Goal: Transaction & Acquisition: Purchase product/service

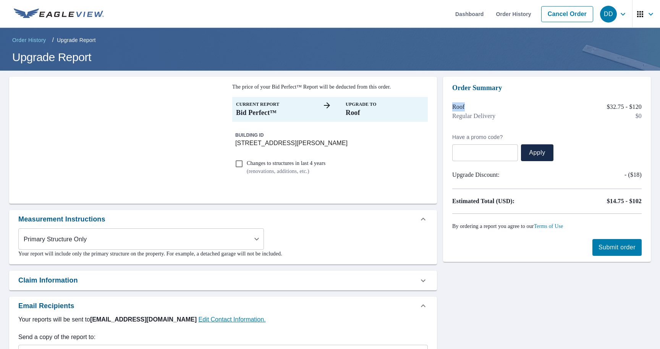
drag, startPoint x: 449, startPoint y: 106, endPoint x: 485, endPoint y: 107, distance: 35.5
click at [485, 106] on div "Order Summary Roof $32.75 - $120 Regular Delivery $0 Have a promo code? ​ Apply…" at bounding box center [547, 169] width 208 height 185
drag, startPoint x: 455, startPoint y: 114, endPoint x: 512, endPoint y: 114, distance: 56.5
click at [512, 114] on div "Regular Delivery $0" at bounding box center [546, 115] width 189 height 9
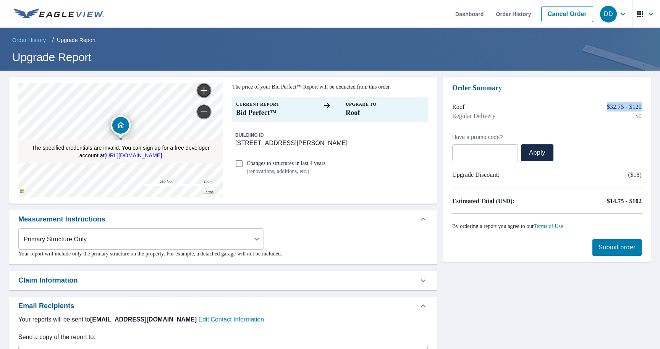
drag, startPoint x: 599, startPoint y: 106, endPoint x: 641, endPoint y: 108, distance: 41.3
click at [641, 108] on div "Roof $32.75 - $120" at bounding box center [546, 106] width 189 height 9
click at [608, 109] on p "$32.75 - $120" at bounding box center [624, 106] width 35 height 9
drag, startPoint x: 603, startPoint y: 107, endPoint x: 640, endPoint y: 107, distance: 36.7
click at [640, 107] on p "$32.75 - $120" at bounding box center [624, 106] width 35 height 9
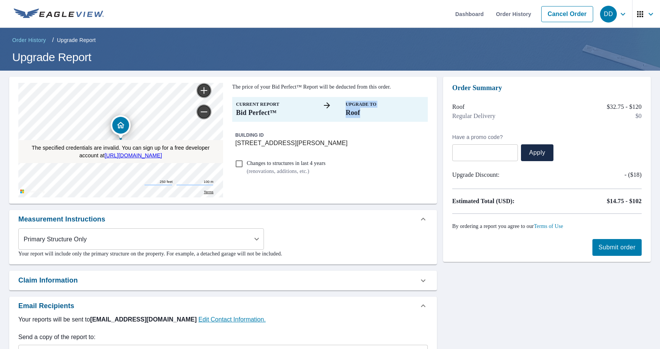
drag, startPoint x: 347, startPoint y: 104, endPoint x: 365, endPoint y: 115, distance: 21.5
click at [365, 115] on div "Upgrade To Roof" at bounding box center [384, 109] width 78 height 17
drag, startPoint x: 291, startPoint y: 115, endPoint x: 236, endPoint y: 105, distance: 56.2
click at [236, 105] on div "Current Report Bid Perfect™ Upgrade To Roof" at bounding box center [329, 109] width 195 height 25
drag, startPoint x: 366, startPoint y: 115, endPoint x: 345, endPoint y: 107, distance: 22.0
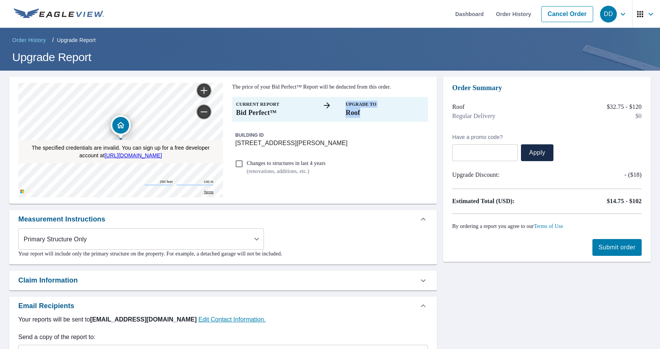
click at [345, 107] on div "Upgrade To Roof" at bounding box center [384, 109] width 78 height 17
click at [438, 139] on div "The specified credentials are invalid. You can sign up for a free developer acc…" at bounding box center [330, 268] width 660 height 395
drag, startPoint x: 451, startPoint y: 107, endPoint x: 507, endPoint y: 121, distance: 57.5
click at [507, 121] on div "Order Summary Roof $32.75 - $120 Regular Delivery $0 Have a promo code? ​ Apply…" at bounding box center [547, 169] width 208 height 185
click at [567, 132] on div "Roof $32.75 - $120 Regular Delivery $0" at bounding box center [546, 113] width 189 height 40
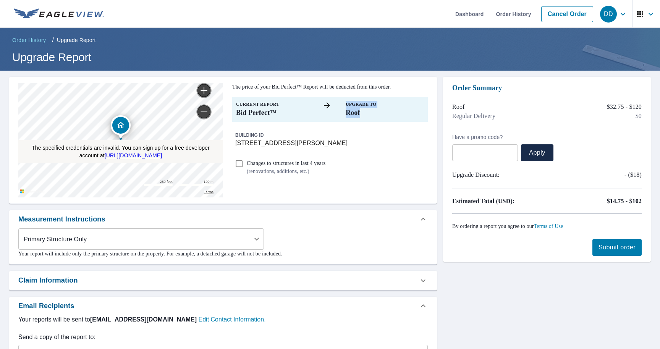
drag, startPoint x: 365, startPoint y: 111, endPoint x: 344, endPoint y: 105, distance: 21.8
click at [344, 105] on div "Current Report Bid Perfect™ Upgrade To Roof" at bounding box center [329, 109] width 195 height 25
click at [374, 119] on div "Current Report Bid Perfect™ Upgrade To Roof" at bounding box center [329, 109] width 195 height 25
drag, startPoint x: 366, startPoint y: 115, endPoint x: 341, endPoint y: 109, distance: 25.5
click at [341, 109] on div "Current Report Bid Perfect™ Upgrade To Roof" at bounding box center [329, 109] width 195 height 25
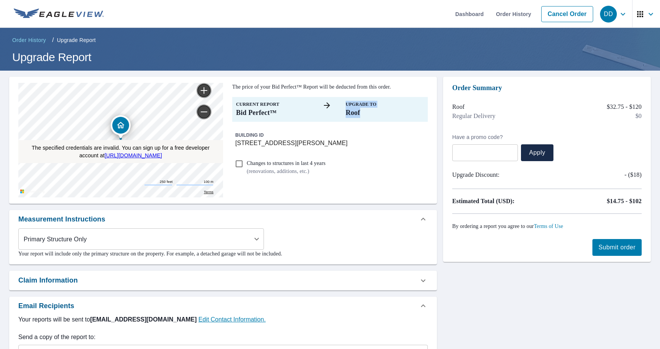
checkbox input "true"
